Goal: Task Accomplishment & Management: Manage account settings

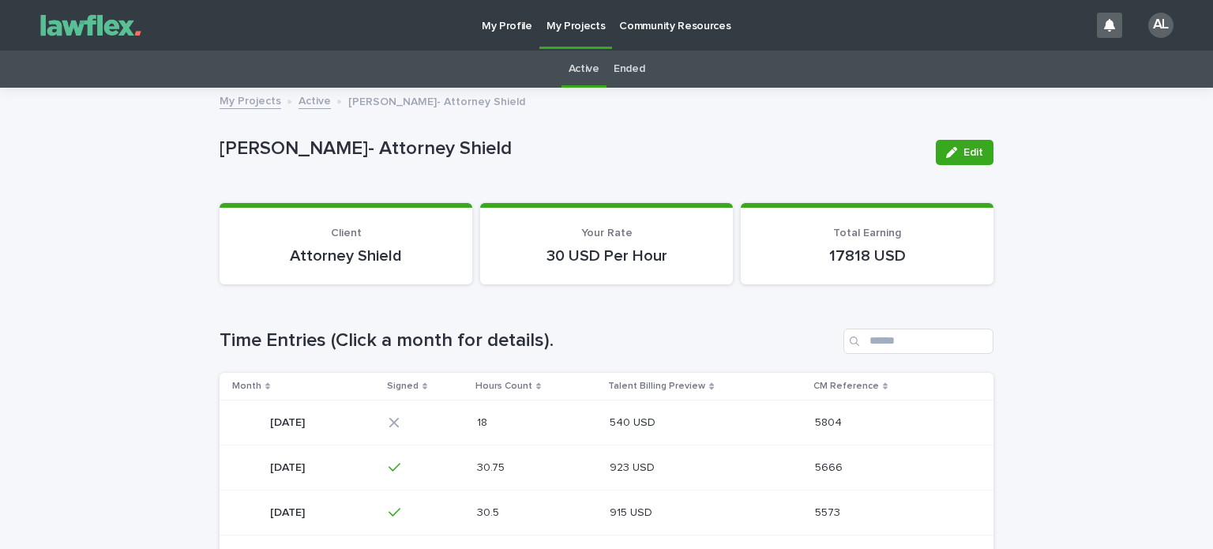
click at [308, 415] on p "[DATE]" at bounding box center [289, 421] width 38 height 17
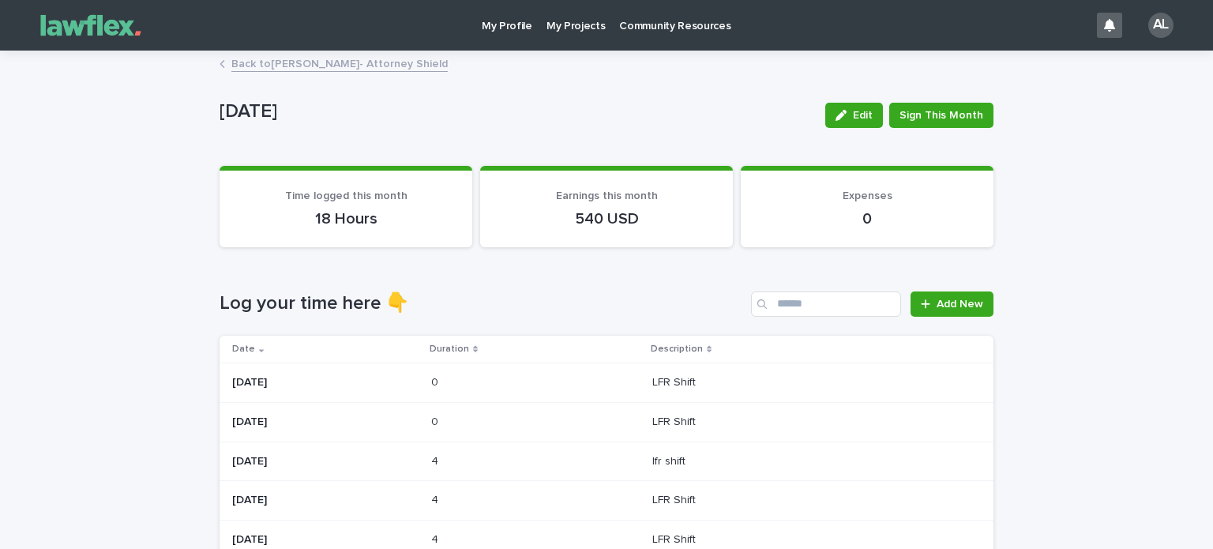
click at [264, 419] on p "[DATE]" at bounding box center [325, 421] width 186 height 13
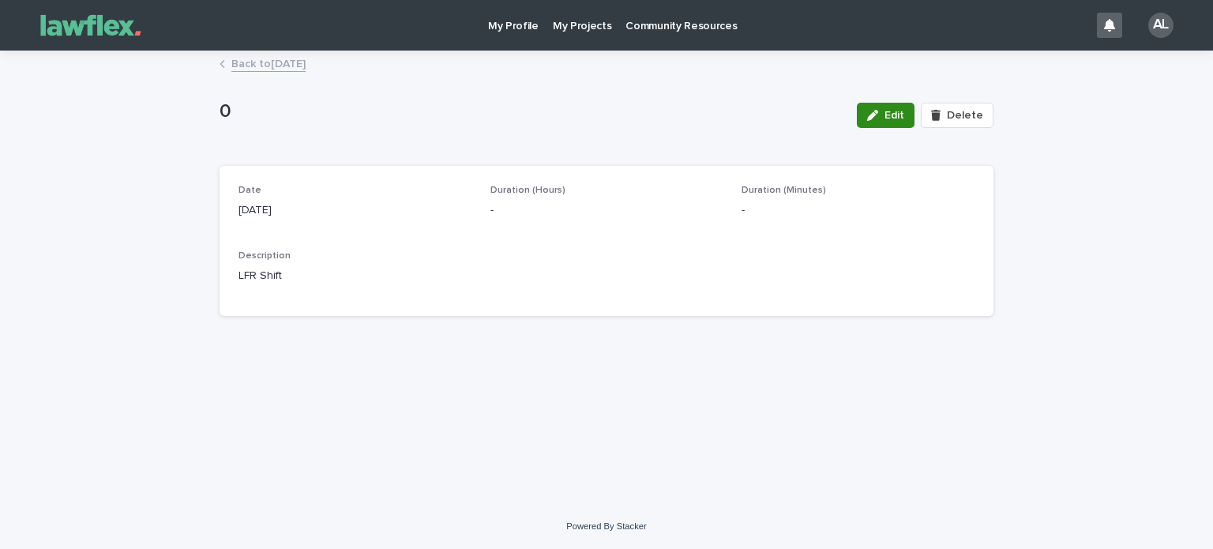
click at [891, 118] on span "Edit" at bounding box center [894, 115] width 20 height 11
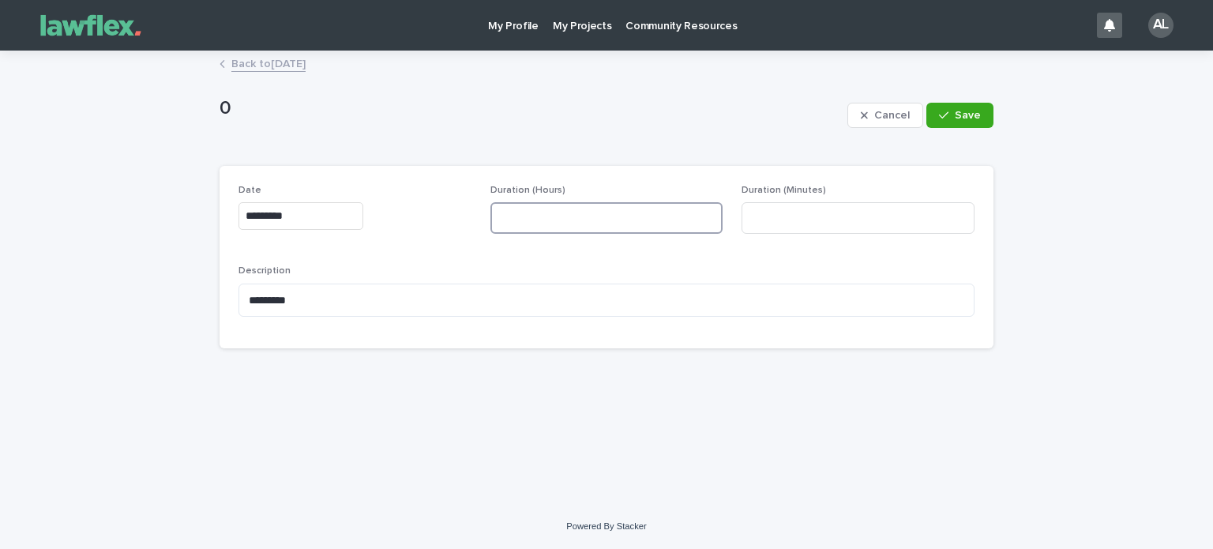
click at [554, 223] on input at bounding box center [606, 218] width 233 height 32
type input "*"
click at [781, 215] on input at bounding box center [858, 218] width 233 height 32
type input "**"
click at [963, 111] on span "Save" at bounding box center [968, 115] width 26 height 11
